Goal: Task Accomplishment & Management: Use online tool/utility

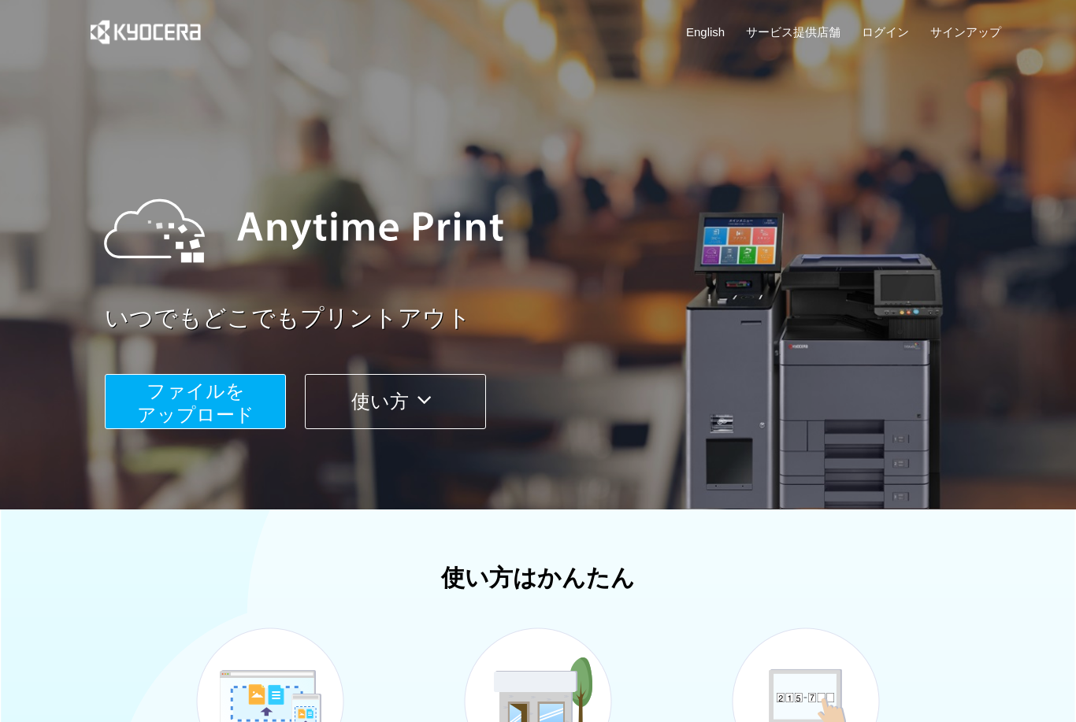
scroll to position [1, 0]
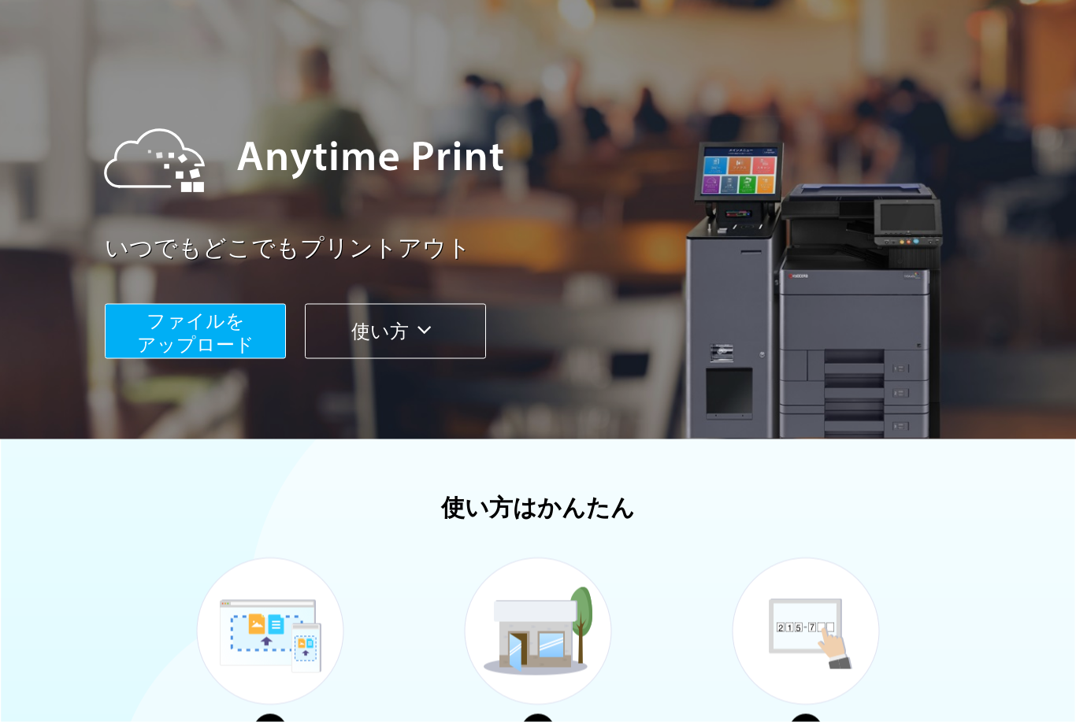
scroll to position [73, 0]
click at [202, 330] on button "ファイルを ​​アップロード" at bounding box center [195, 330] width 181 height 55
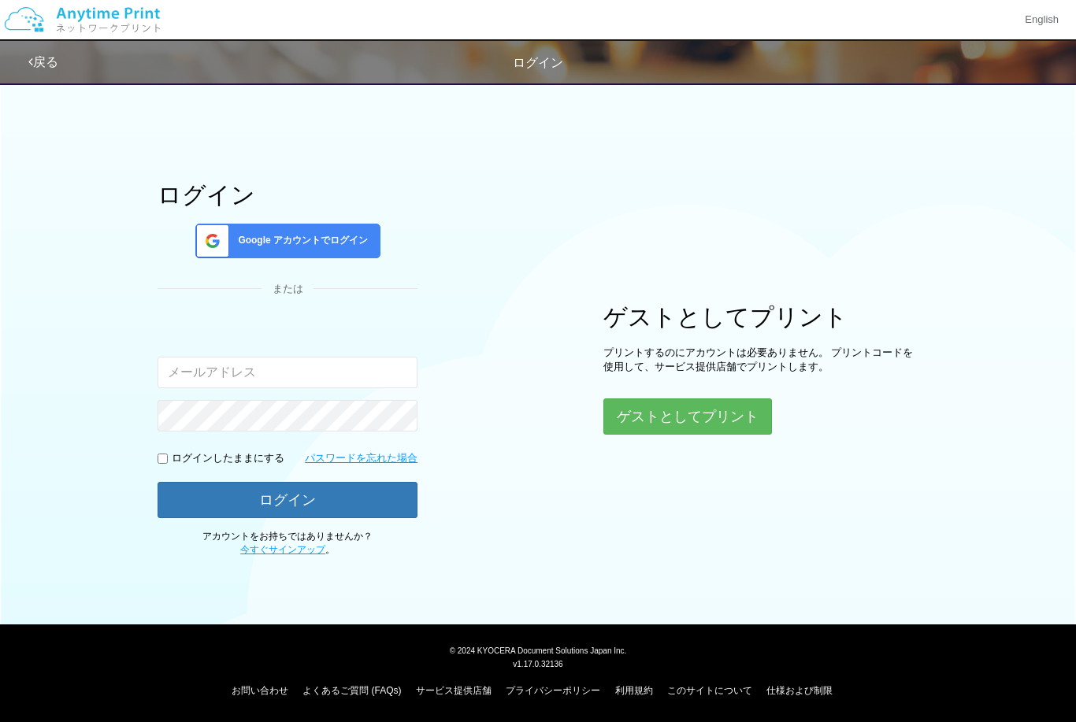
click at [708, 406] on button "ゲストとしてプリント" at bounding box center [687, 416] width 168 height 36
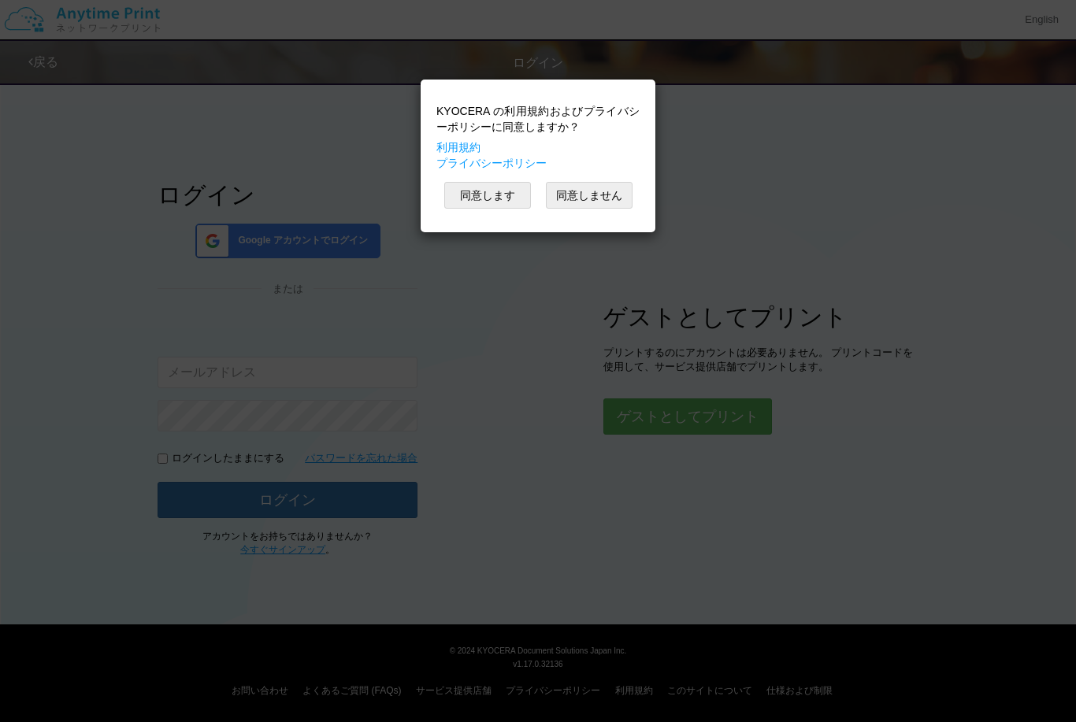
click at [487, 206] on button "同意します" at bounding box center [487, 195] width 87 height 27
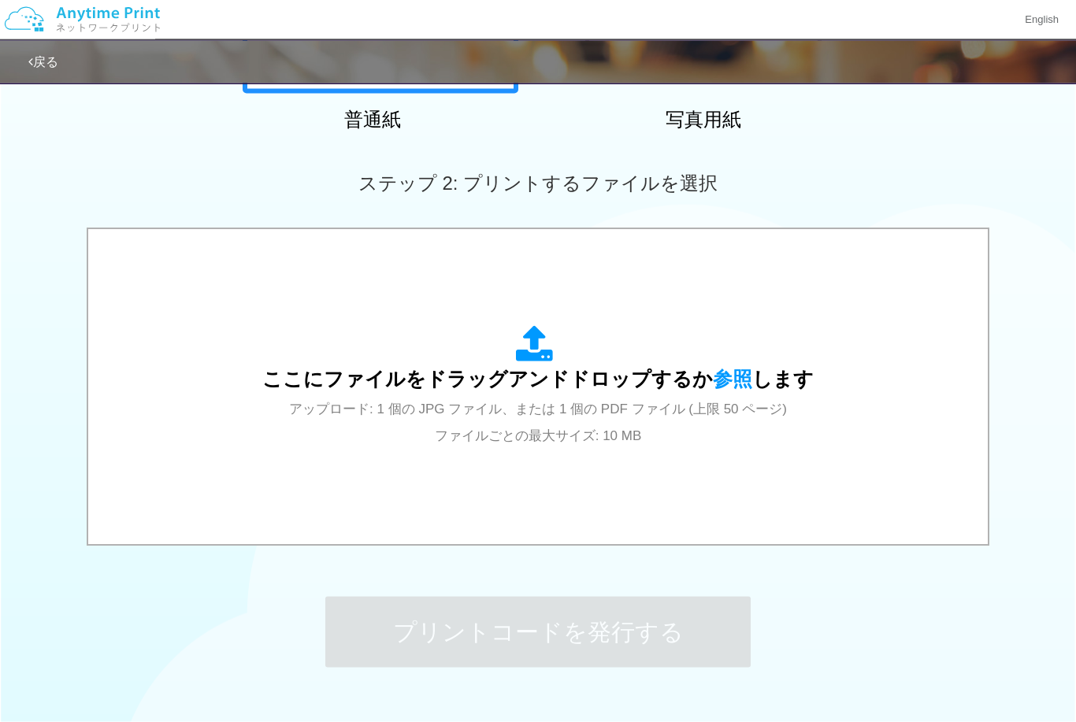
scroll to position [424, 0]
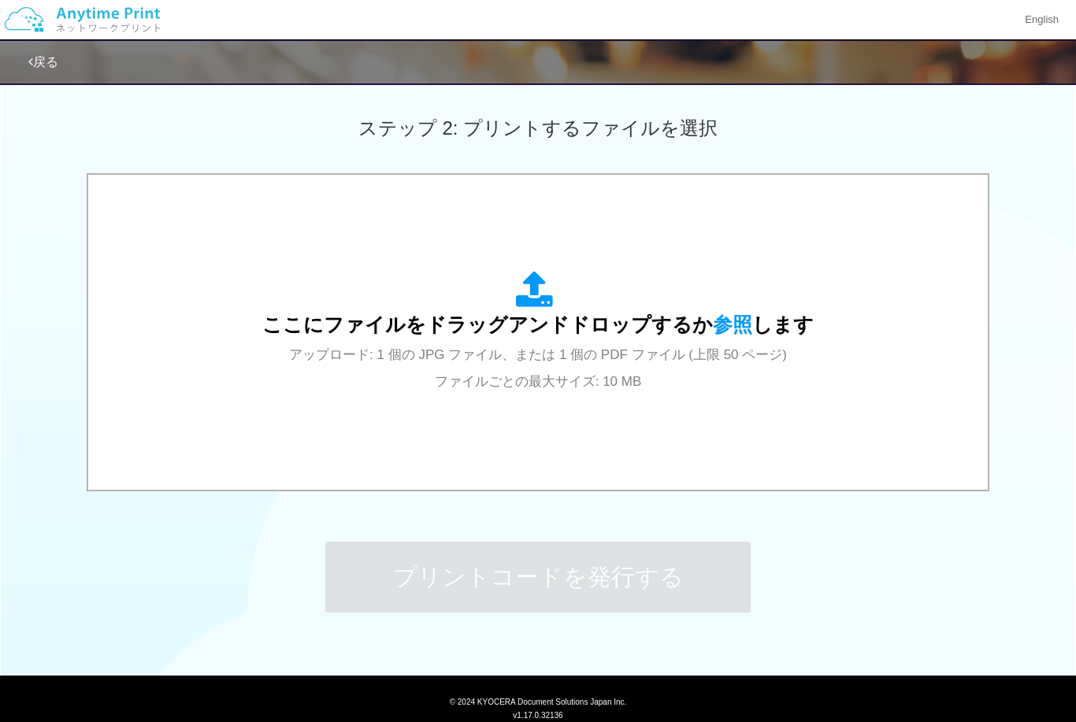
click at [757, 348] on span "アップロード: 1 個の JPG ファイル、または 1 個の PDF ファイル (上限 50 ページ) ファイルごとの最大サイズ: 10 MB" at bounding box center [538, 368] width 498 height 42
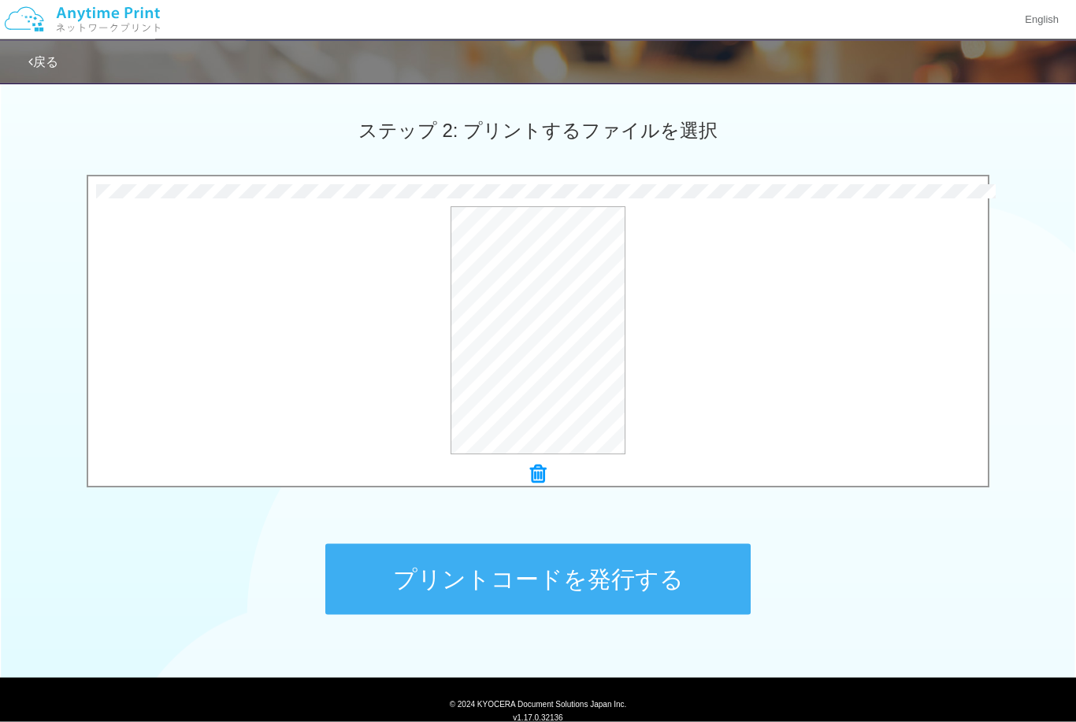
scroll to position [423, 0]
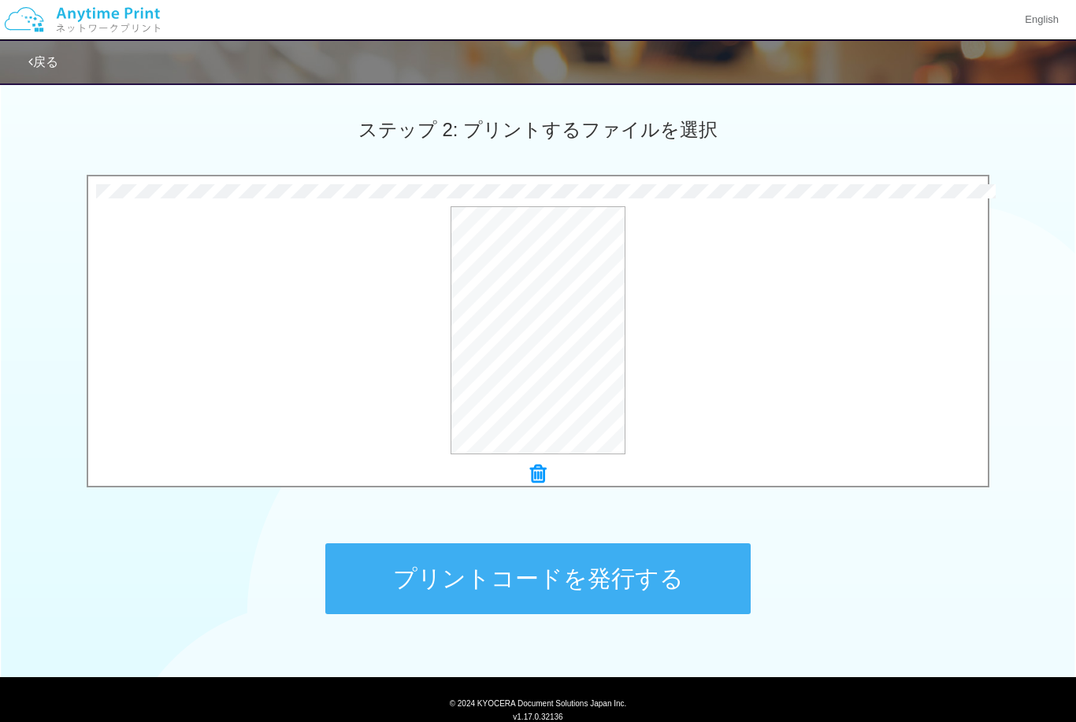
click at [587, 567] on button "プリントコードを発行する" at bounding box center [537, 578] width 425 height 71
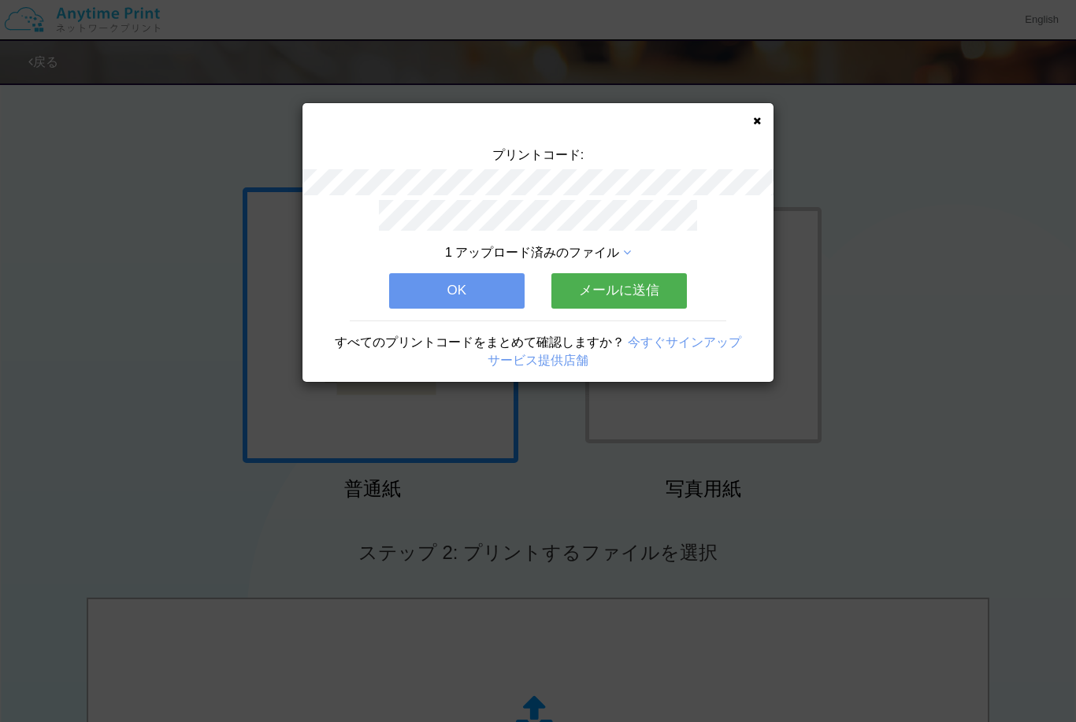
click at [478, 276] on button "OK" at bounding box center [456, 290] width 135 height 35
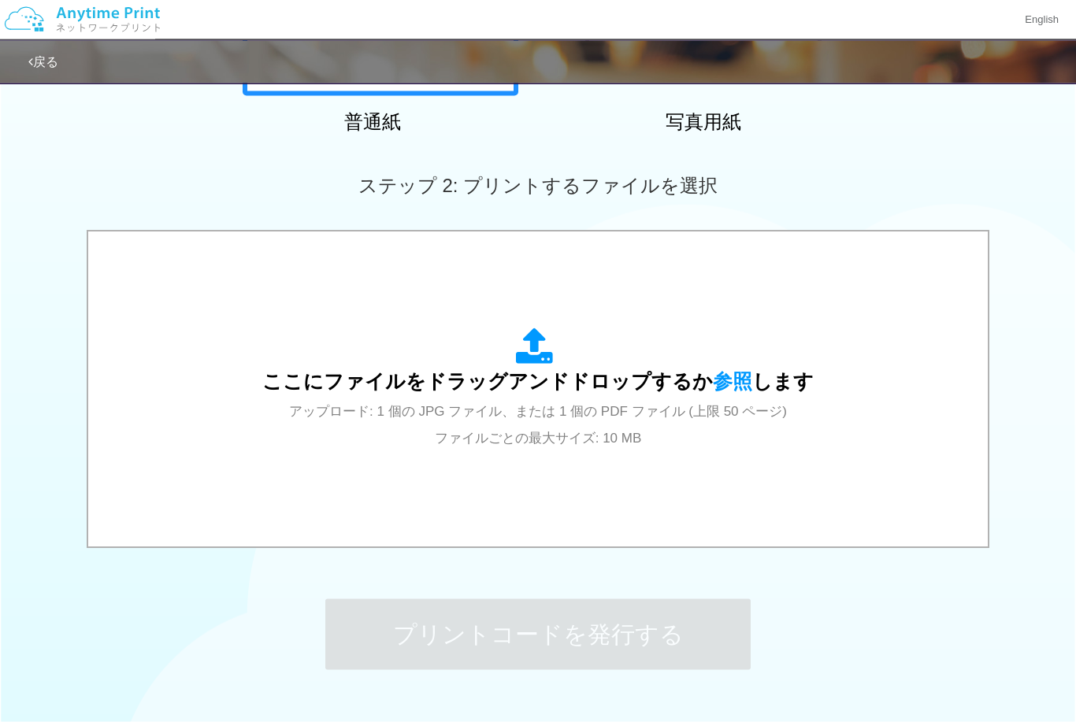
scroll to position [368, 0]
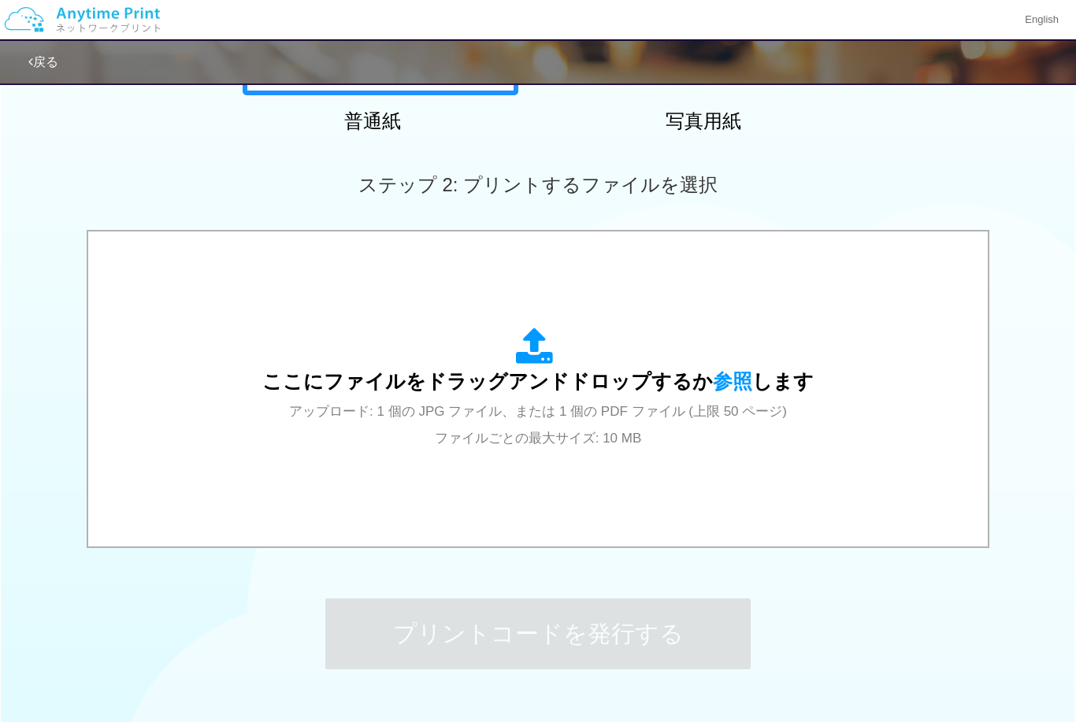
click at [549, 387] on span "ここにファイルをドラッグアンドドロップするか 参照 します" at bounding box center [537, 381] width 551 height 22
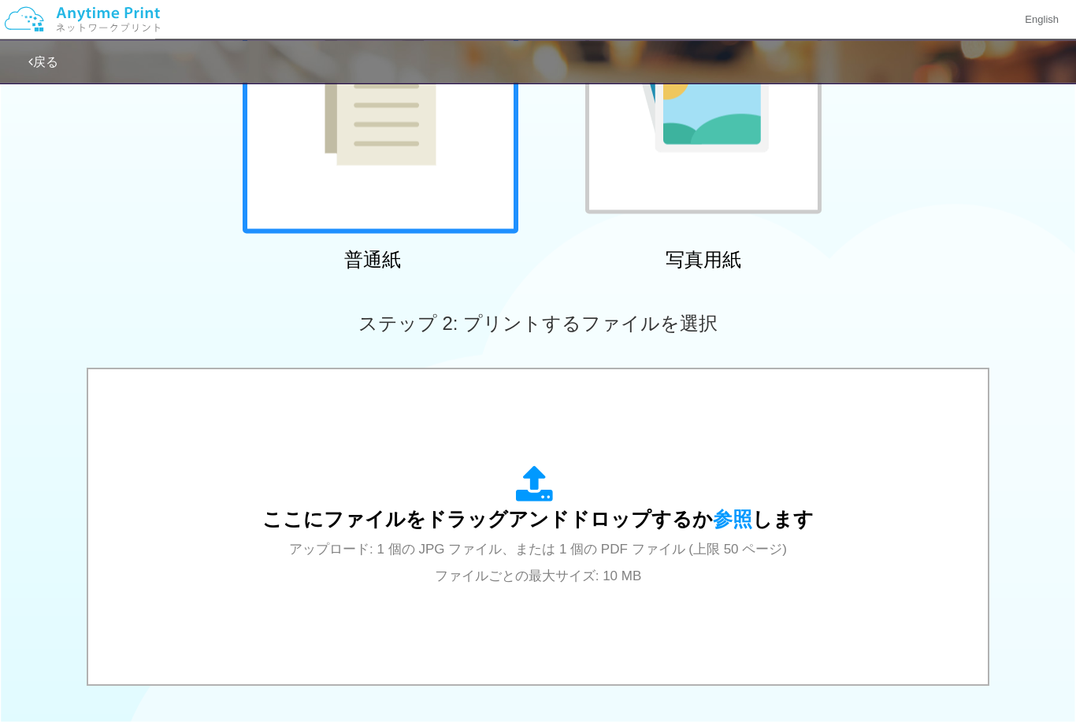
scroll to position [230, 0]
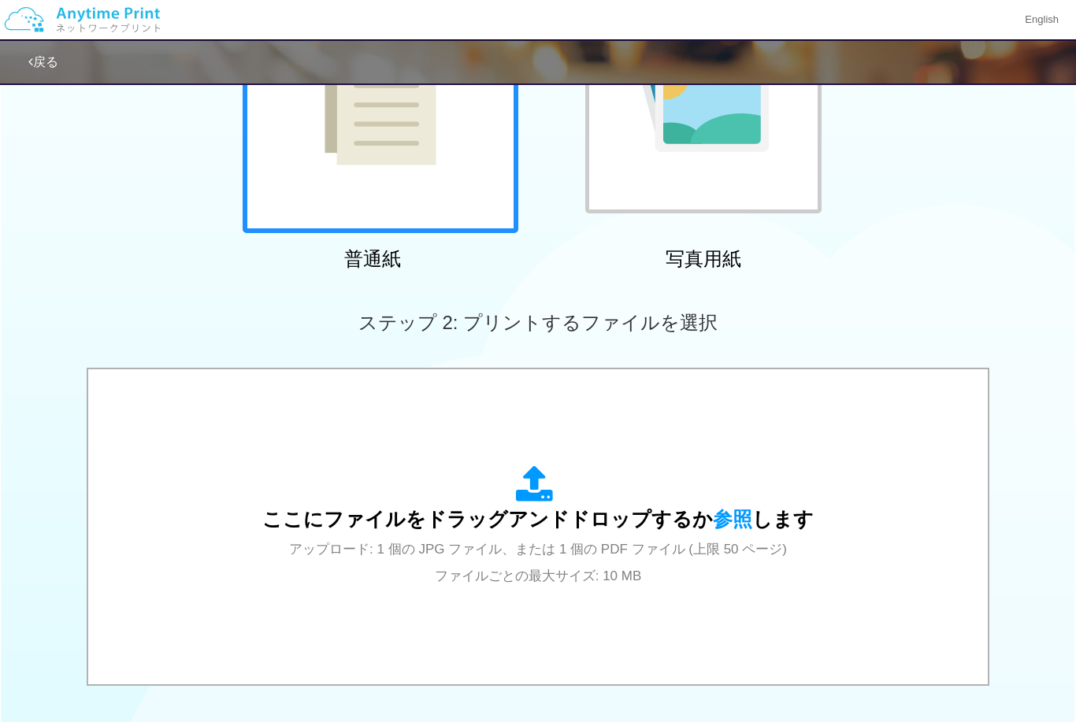
click at [516, 535] on div "ここにファイルをドラッグアンドドロップするか 参照 します アップロード: 1 個の JPG ファイル、または 1 個の PDF ファイル (上限 50 ペー…" at bounding box center [537, 526] width 551 height 123
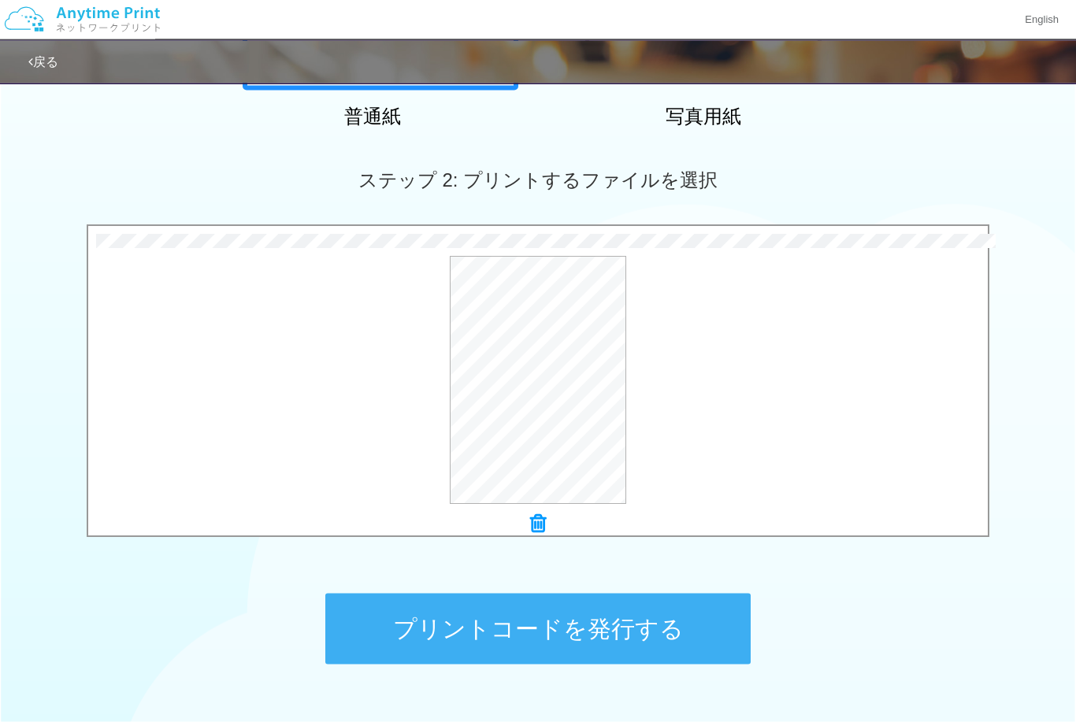
scroll to position [424, 0]
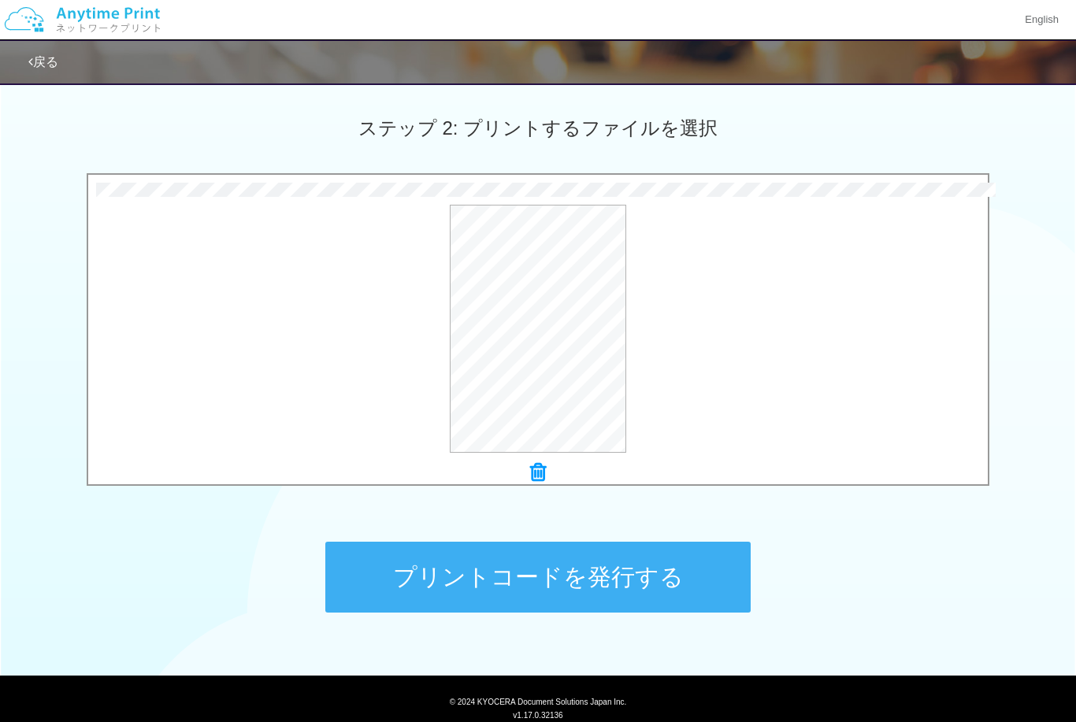
click at [703, 566] on button "プリントコードを発行する" at bounding box center [537, 577] width 425 height 71
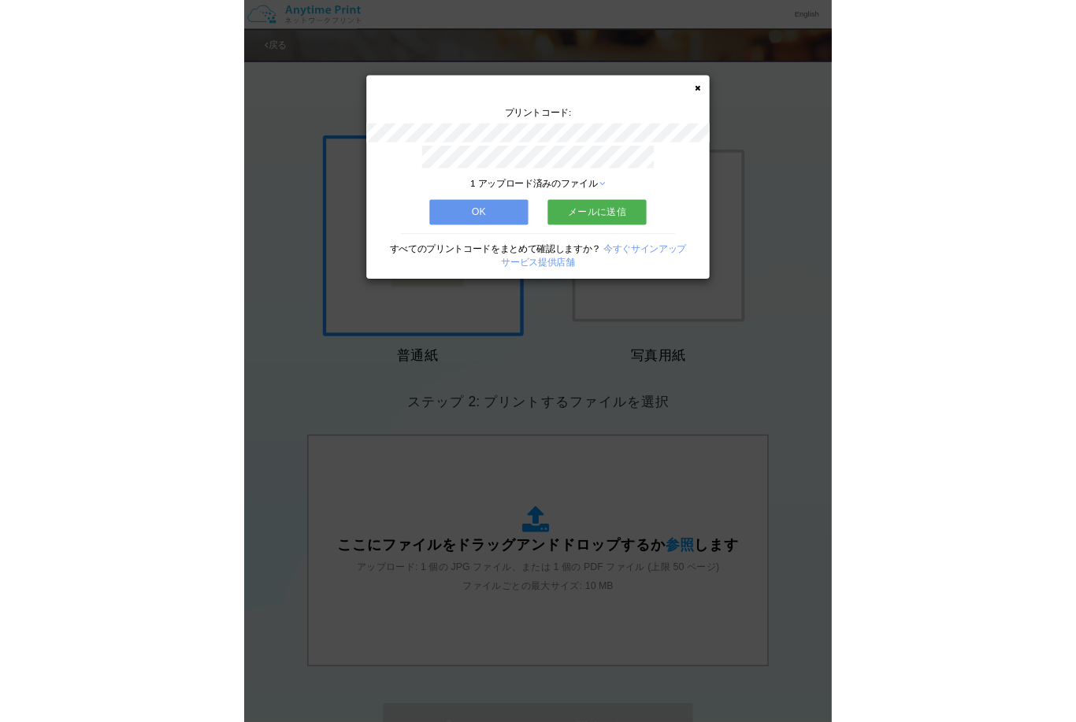
scroll to position [136, 0]
